Goal: Transaction & Acquisition: Purchase product/service

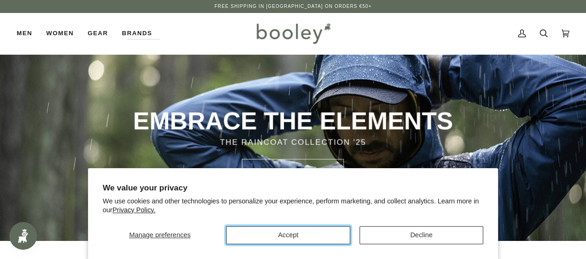
click at [303, 235] on button "Accept" at bounding box center [288, 235] width 124 height 18
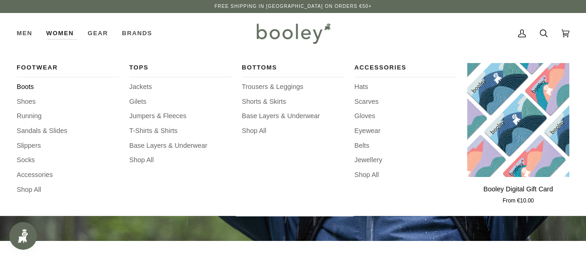
click at [27, 85] on span "Boots" at bounding box center [68, 87] width 102 height 10
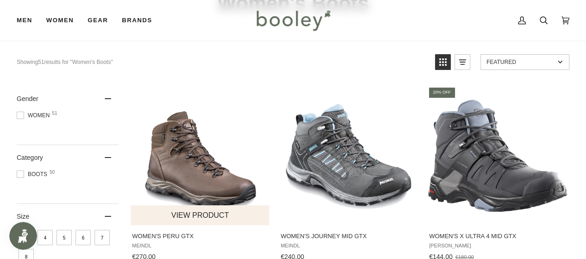
scroll to position [79, 0]
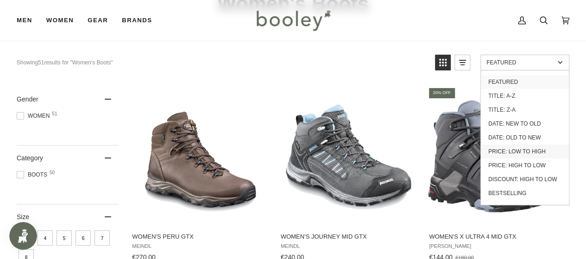
click at [530, 149] on link "Price: Low to High" at bounding box center [525, 152] width 88 height 14
